Goal: Task Accomplishment & Management: Manage account settings

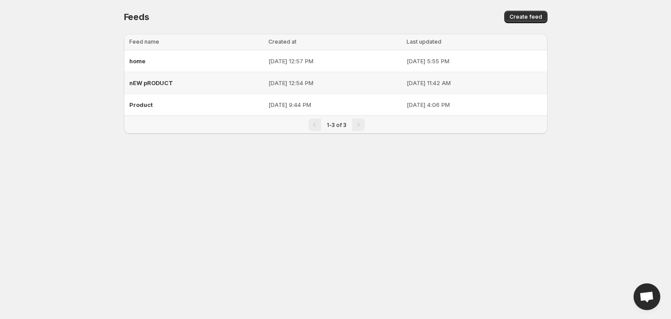
click at [156, 81] on span "nEW pRODUCT" at bounding box center [151, 82] width 44 height 7
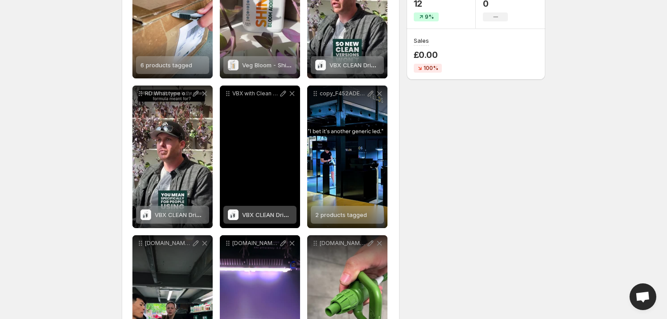
scroll to position [67, 0]
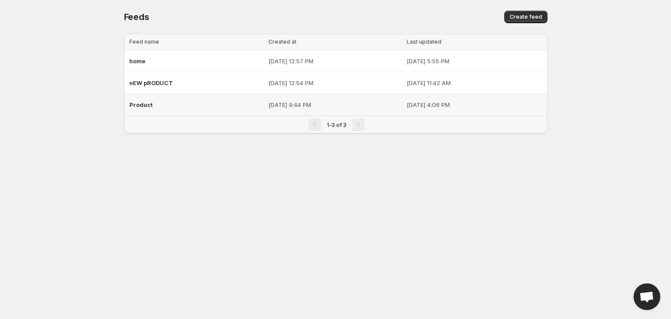
click at [146, 105] on span "Product" at bounding box center [141, 104] width 24 height 7
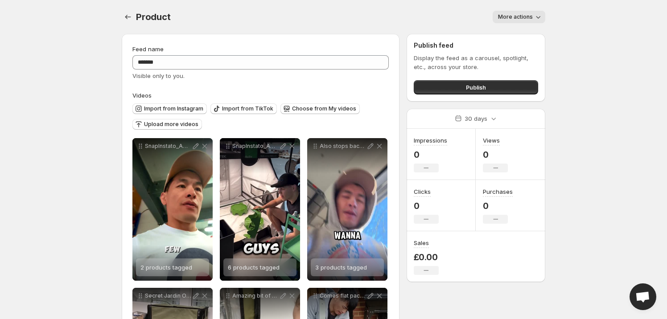
click at [536, 18] on icon "button" at bounding box center [538, 16] width 9 height 9
click at [502, 33] on span "Delete" at bounding box center [509, 35] width 18 height 7
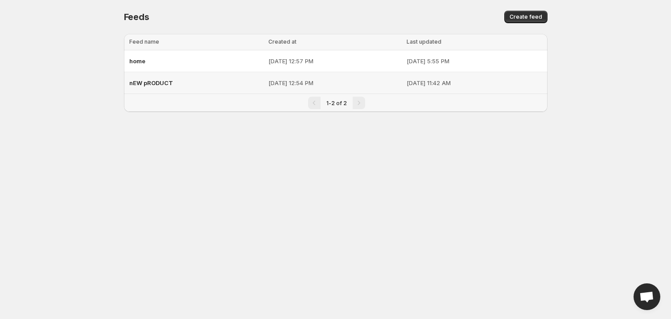
click at [142, 83] on span "nEW pRODUCT" at bounding box center [151, 82] width 44 height 7
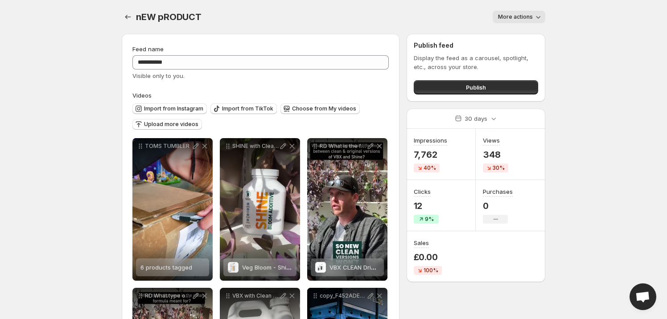
click at [537, 17] on icon "button" at bounding box center [538, 16] width 9 height 9
click at [538, 15] on icon "button" at bounding box center [538, 16] width 9 height 9
click at [331, 108] on span "Choose from My videos" at bounding box center [324, 108] width 64 height 7
